Goal: Check status: Check status

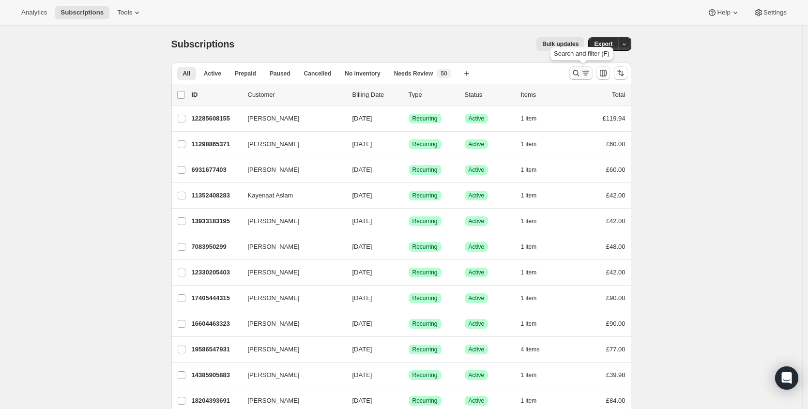
click at [579, 70] on icon "Search and filter results" at bounding box center [576, 73] width 6 height 6
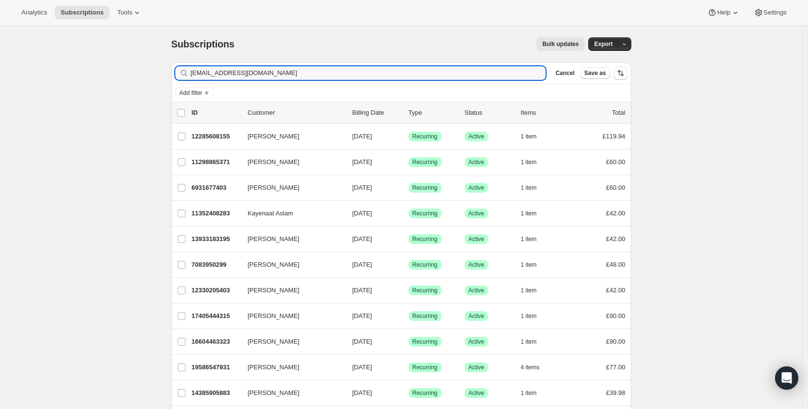
type input "hayleywoolley82@btinternet.com"
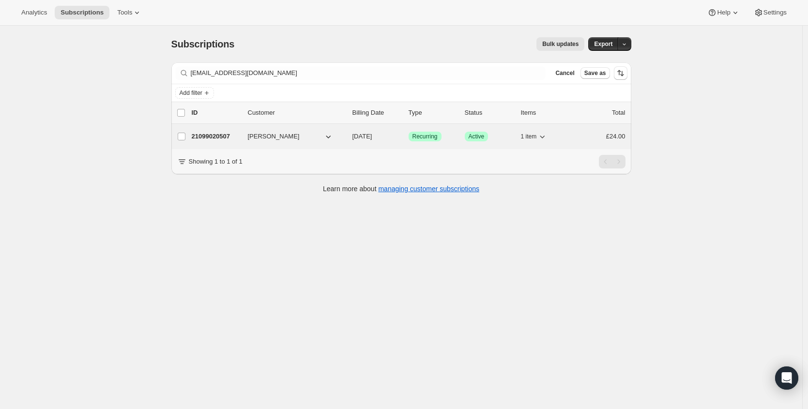
click at [218, 130] on div "21099020507 Hayley Woolley 09/13/2025 Success Recurring Success Active 1 item £…" at bounding box center [409, 137] width 434 height 14
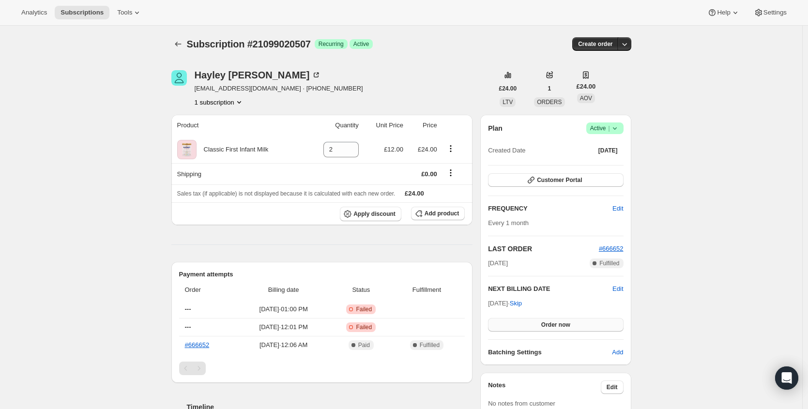
click at [583, 327] on button "Order now" at bounding box center [555, 325] width 135 height 14
click at [582, 326] on button "Click to confirm" at bounding box center [555, 325] width 135 height 14
